Goal: Task Accomplishment & Management: Complete application form

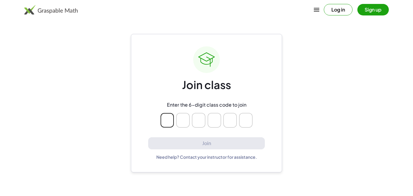
click at [55, 12] on img at bounding box center [50, 10] width 53 height 10
click at [389, 90] on main "Join class Enter the 6-digit class code to join Join Need help? Contact your in…" at bounding box center [206, 98] width 413 height 196
click at [165, 13] on div "Log in Sign up" at bounding box center [206, 9] width 413 height 15
click at [167, 121] on input "Please enter OTP character 1" at bounding box center [166, 120] width 13 height 15
type input "*"
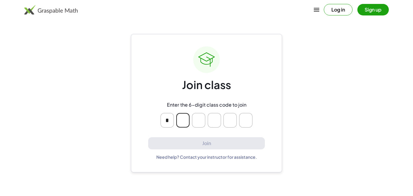
type input "*"
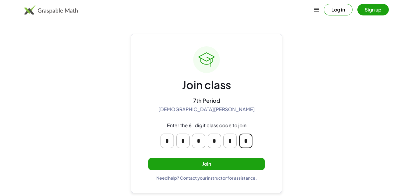
type input "*"
click at [215, 166] on button "Join" at bounding box center [206, 163] width 117 height 12
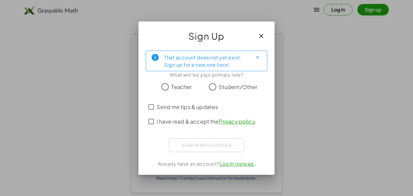
click at [220, 86] on span "Student/Other" at bounding box center [238, 87] width 39 height 8
click at [243, 127] on label "I have read & accept the Privacy policy ." at bounding box center [207, 121] width 100 height 15
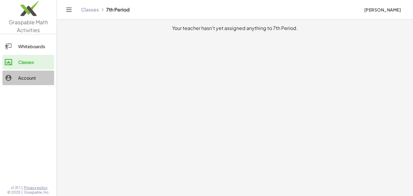
click at [13, 77] on div at bounding box center [11, 77] width 13 height 7
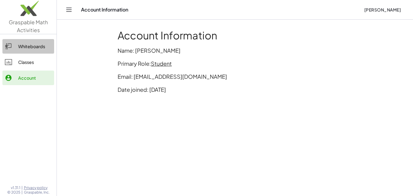
click at [28, 47] on div "Whiteboards" at bounding box center [35, 46] width 34 height 7
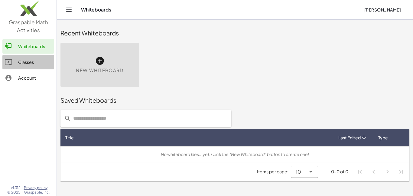
click at [29, 58] on link "Classes" at bounding box center [28, 62] width 52 height 15
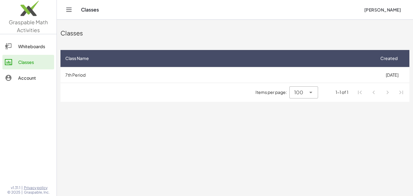
click at [27, 50] on link "Whiteboards" at bounding box center [28, 46] width 52 height 15
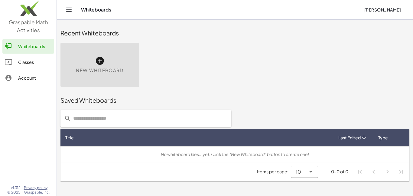
click at [35, 58] on div "Classes" at bounding box center [35, 61] width 34 height 7
